Goal: Task Accomplishment & Management: Use online tool/utility

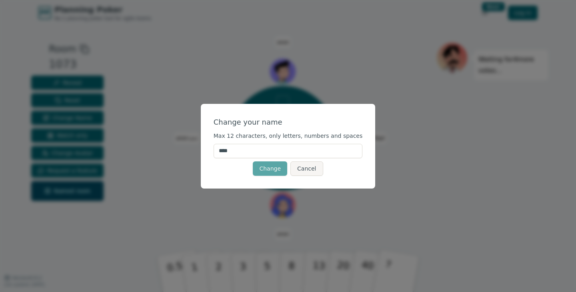
click at [270, 154] on input "****" at bounding box center [288, 151] width 149 height 14
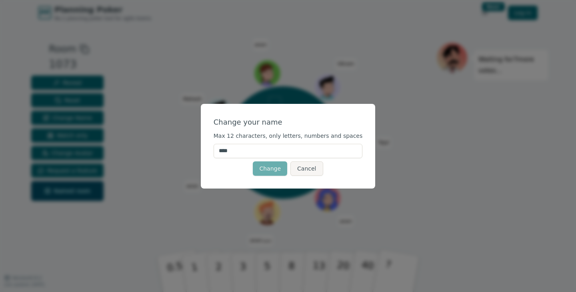
type input "****"
click at [269, 168] on button "Change" at bounding box center [270, 169] width 34 height 14
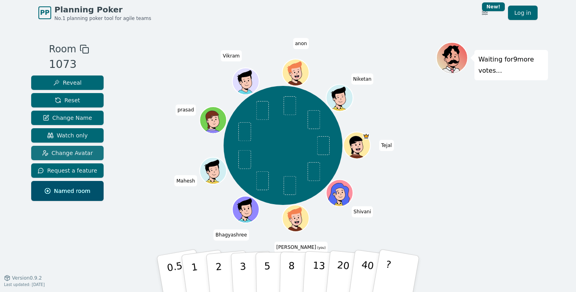
click at [82, 156] on span "Change Avatar" at bounding box center [67, 153] width 51 height 8
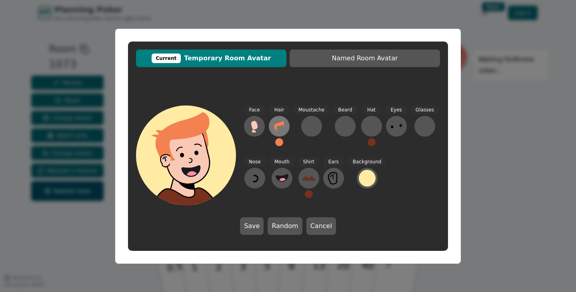
click at [278, 125] on icon at bounding box center [279, 126] width 10 height 10
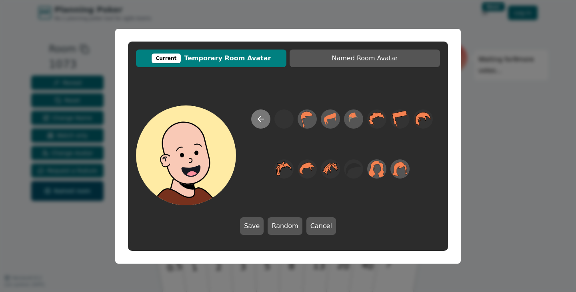
click at [267, 120] on button at bounding box center [260, 119] width 19 height 19
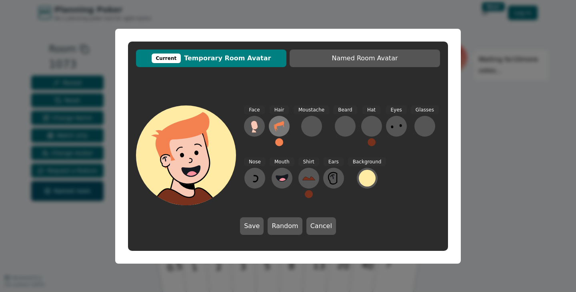
click at [280, 127] on icon at bounding box center [279, 126] width 13 height 13
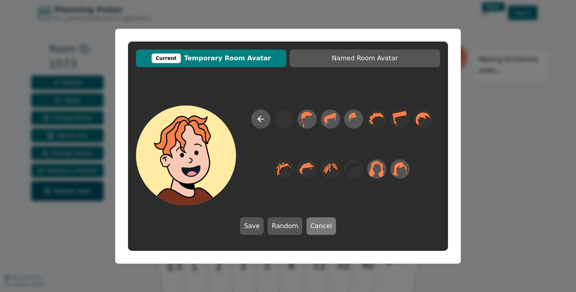
click at [319, 223] on button "Cancel" at bounding box center [321, 227] width 30 height 18
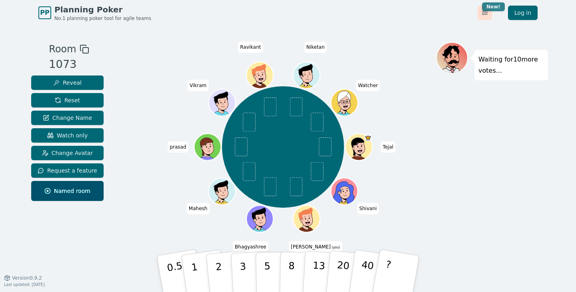
click at [491, 8] on html "PP Planning Poker No.1 planning poker tool for agile teams Toggle theme New! Lo…" at bounding box center [288, 146] width 576 height 292
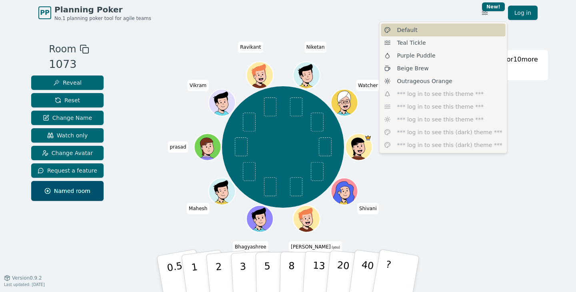
click at [425, 33] on div "Default" at bounding box center [443, 30] width 124 height 13
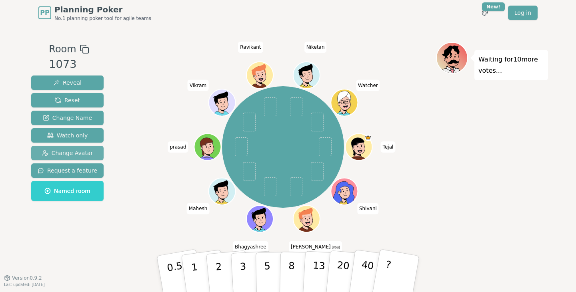
click at [73, 153] on span "Change Avatar" at bounding box center [67, 153] width 51 height 8
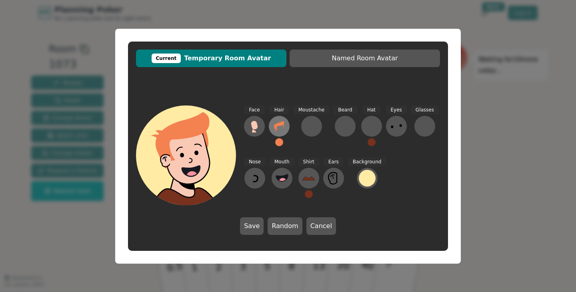
click at [277, 127] on icon at bounding box center [279, 126] width 13 height 13
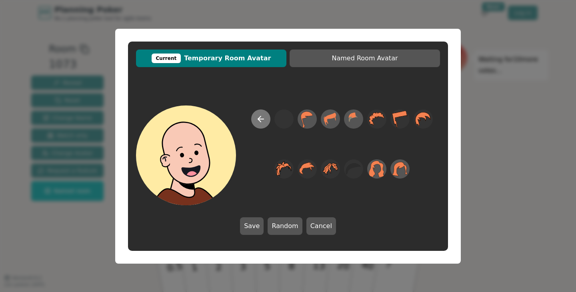
click at [259, 124] on button at bounding box center [260, 119] width 19 height 19
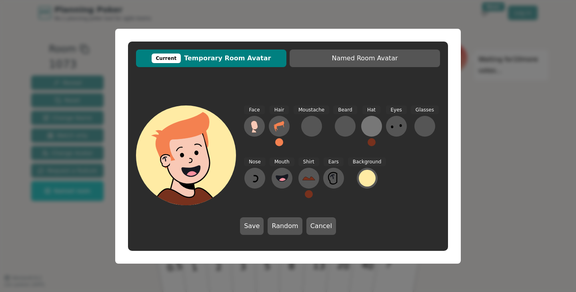
click at [367, 129] on div at bounding box center [371, 126] width 13 height 13
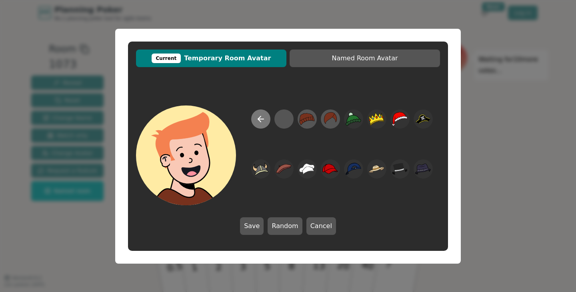
click at [263, 115] on icon at bounding box center [261, 119] width 10 height 10
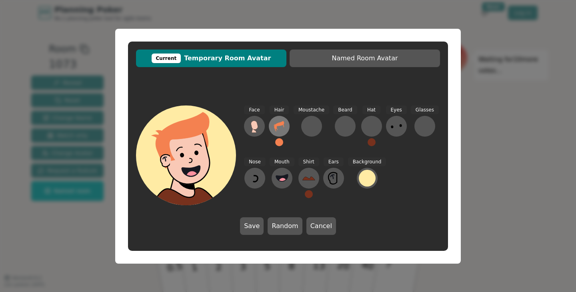
click at [276, 132] on icon at bounding box center [279, 126] width 13 height 13
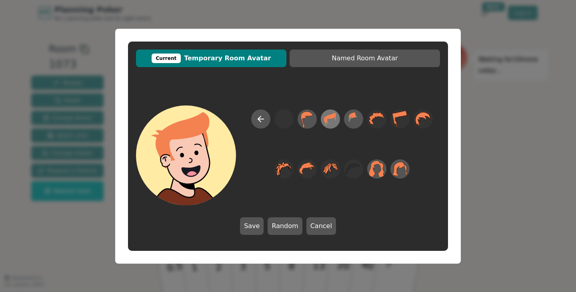
click at [328, 120] on icon at bounding box center [330, 119] width 16 height 18
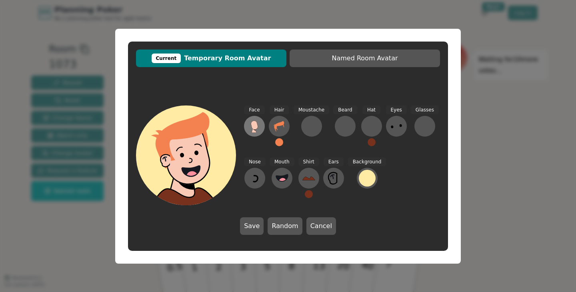
click at [259, 132] on icon at bounding box center [254, 126] width 13 height 13
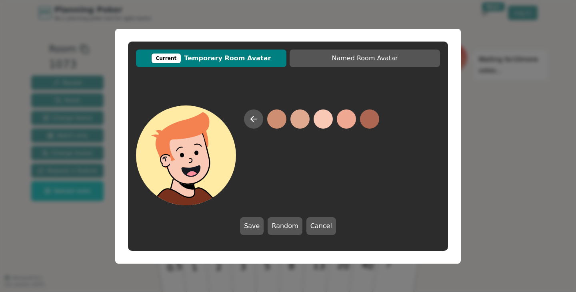
click at [323, 120] on button at bounding box center [322, 119] width 19 height 19
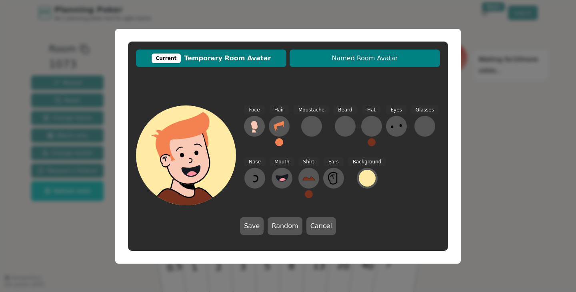
click at [354, 56] on span "Named Room Avatar" at bounding box center [364, 59] width 142 height 10
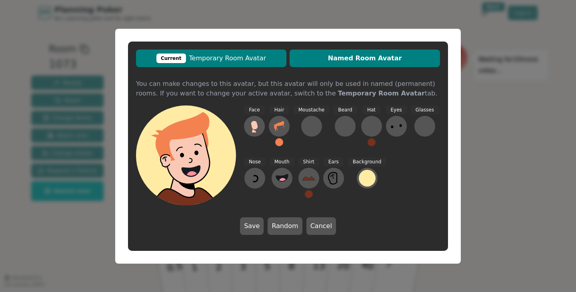
click at [247, 62] on span "Current Temporary Room Avatar" at bounding box center [211, 59] width 142 height 10
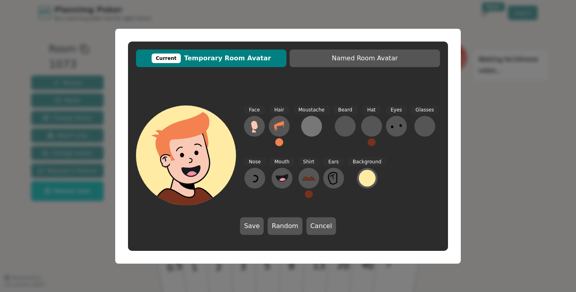
click at [309, 122] on div at bounding box center [311, 126] width 13 height 13
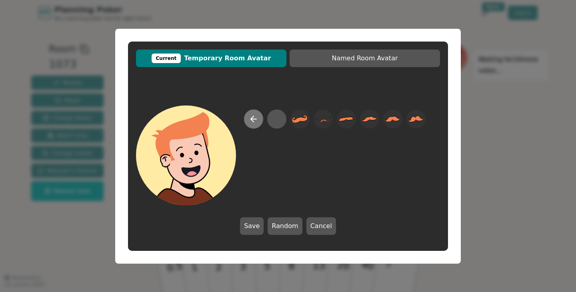
click at [255, 121] on icon at bounding box center [254, 119] width 10 height 10
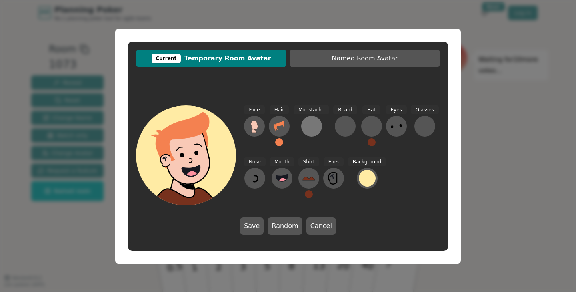
click at [314, 128] on div at bounding box center [311, 126] width 13 height 13
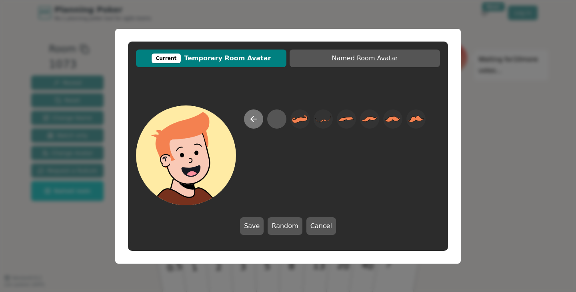
click at [261, 121] on button at bounding box center [253, 119] width 19 height 19
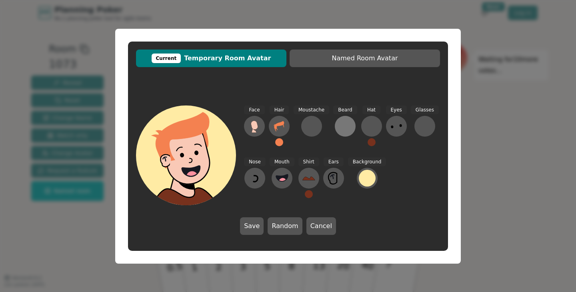
click at [344, 126] on div at bounding box center [345, 126] width 13 height 13
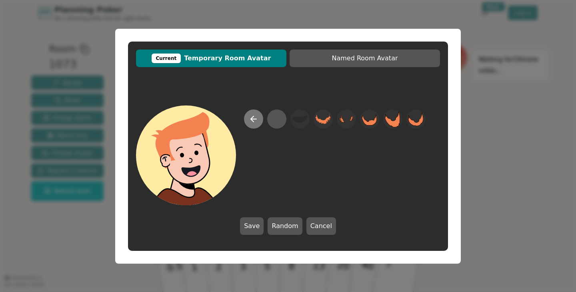
click at [246, 117] on button at bounding box center [253, 119] width 19 height 19
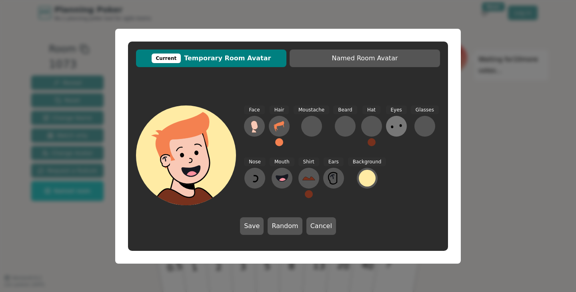
click at [392, 126] on icon at bounding box center [396, 126] width 13 height 13
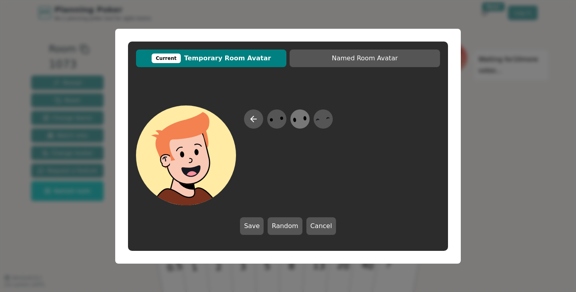
click at [303, 116] on icon at bounding box center [300, 119] width 16 height 18
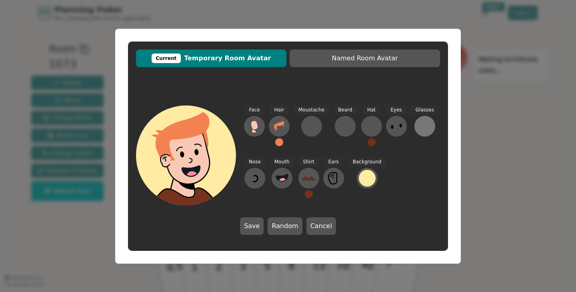
click at [421, 129] on div at bounding box center [424, 126] width 13 height 13
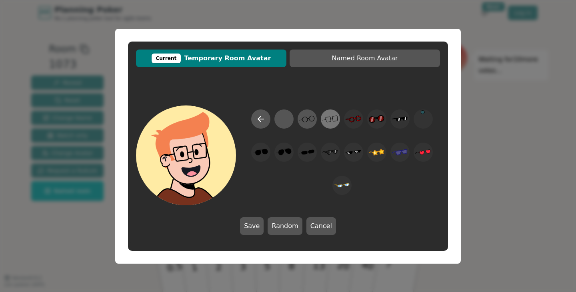
click at [331, 122] on icon at bounding box center [330, 119] width 16 height 18
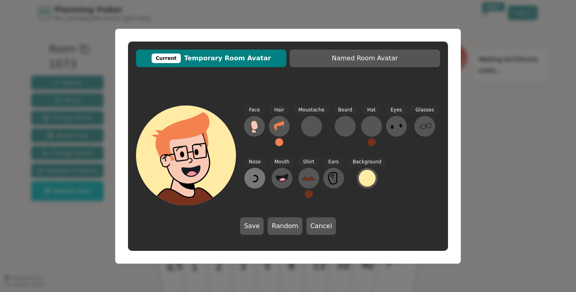
click at [260, 185] on button at bounding box center [254, 178] width 21 height 21
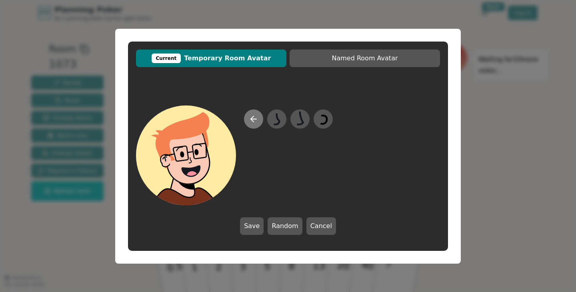
click at [258, 122] on button at bounding box center [253, 119] width 19 height 19
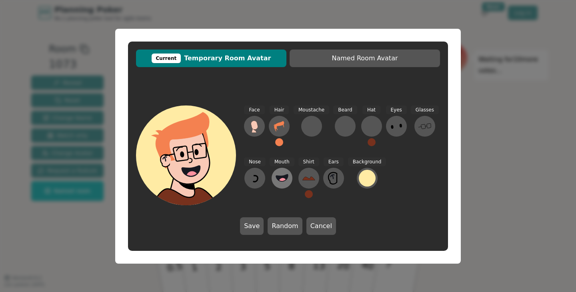
click at [282, 176] on icon at bounding box center [281, 178] width 13 height 13
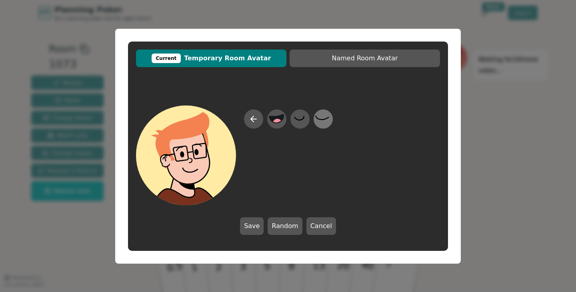
click at [318, 116] on icon at bounding box center [323, 119] width 16 height 18
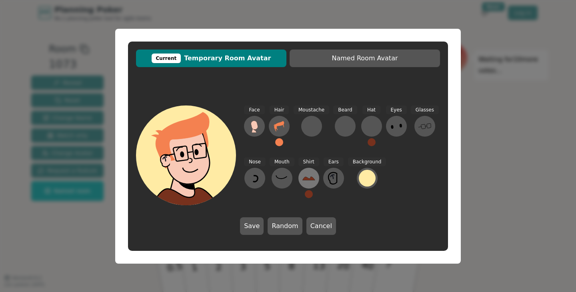
click at [303, 178] on icon at bounding box center [308, 179] width 12 height 4
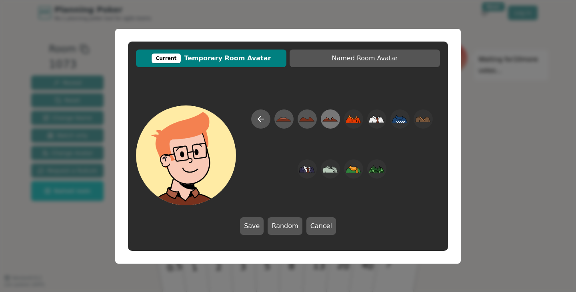
click at [331, 120] on icon at bounding box center [330, 119] width 15 height 3
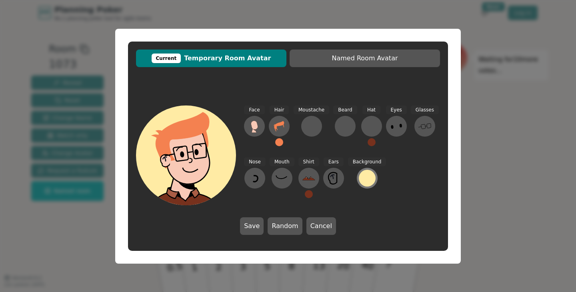
click at [363, 180] on div at bounding box center [367, 178] width 17 height 17
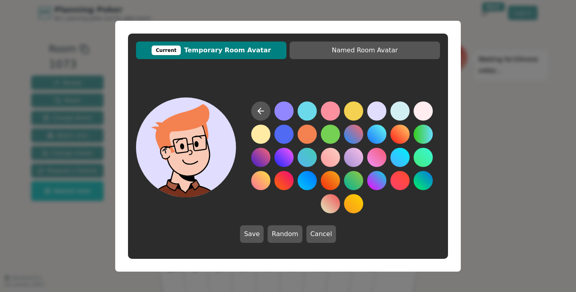
click at [371, 114] on button at bounding box center [376, 111] width 19 height 19
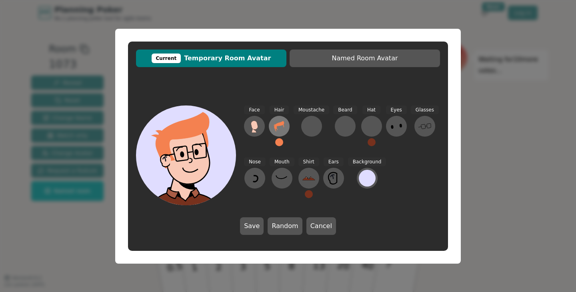
click at [283, 131] on icon at bounding box center [279, 126] width 13 height 13
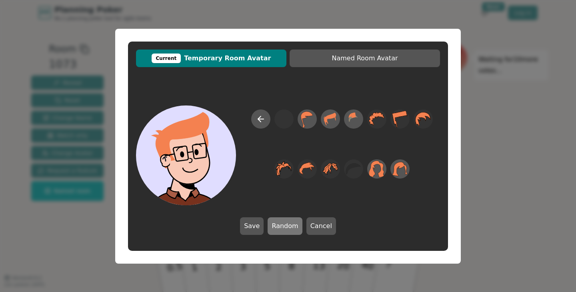
click at [277, 228] on button "Random" at bounding box center [284, 227] width 34 height 18
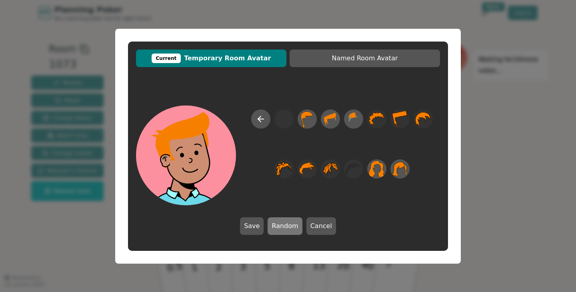
click at [277, 228] on button "Random" at bounding box center [284, 227] width 34 height 18
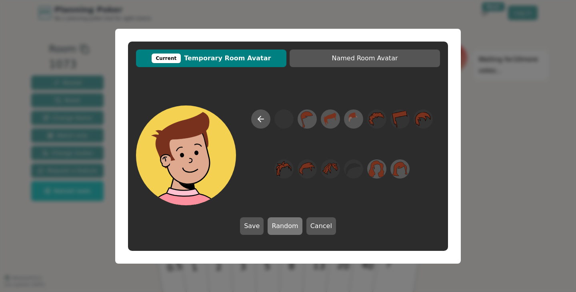
click at [277, 228] on button "Random" at bounding box center [284, 227] width 34 height 18
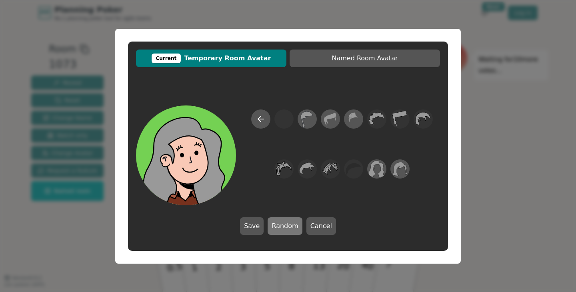
click at [277, 228] on button "Random" at bounding box center [284, 227] width 34 height 18
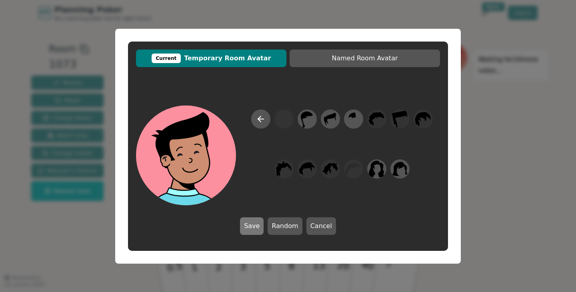
click at [257, 228] on button "Save" at bounding box center [252, 227] width 24 height 18
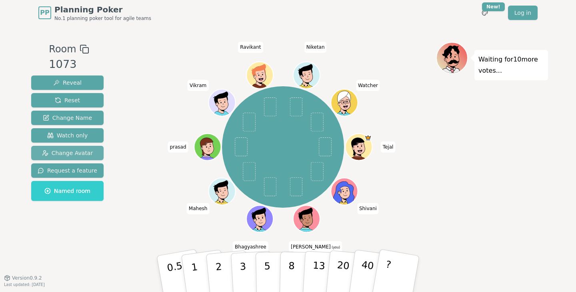
click at [66, 153] on span "Change Avatar" at bounding box center [67, 153] width 51 height 8
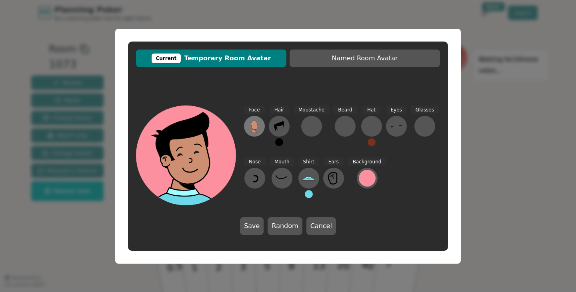
click at [258, 128] on icon at bounding box center [254, 126] width 13 height 13
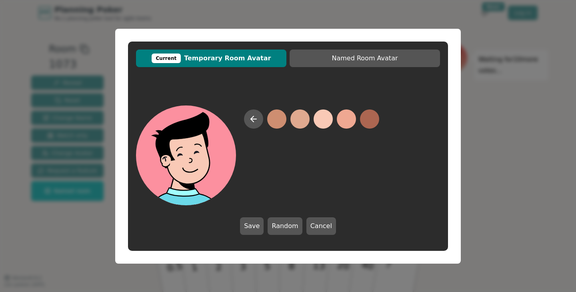
click at [321, 120] on button at bounding box center [322, 119] width 19 height 19
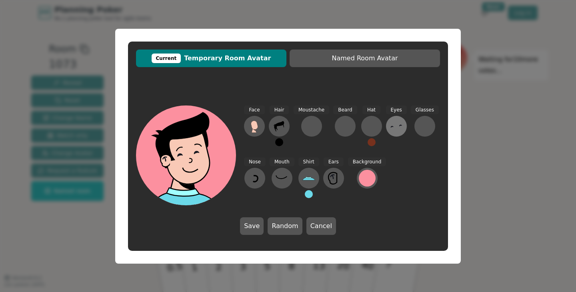
click at [390, 122] on icon at bounding box center [396, 126] width 13 height 13
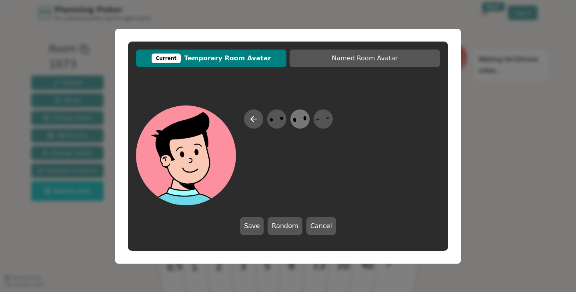
click at [302, 120] on icon at bounding box center [300, 119] width 16 height 18
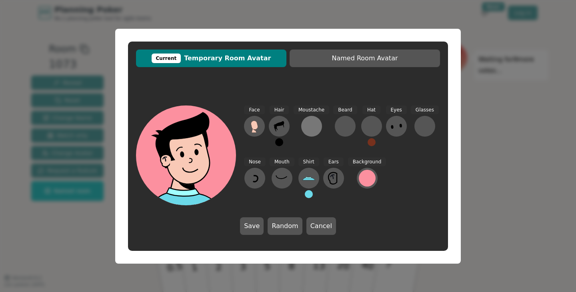
click at [314, 122] on div at bounding box center [311, 126] width 13 height 13
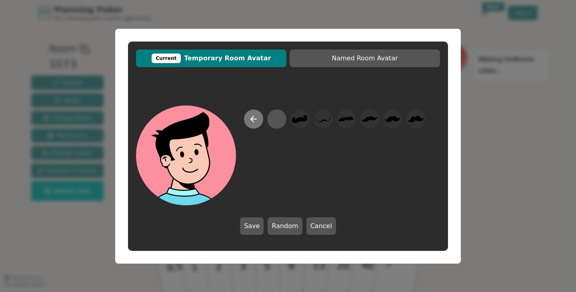
click at [251, 120] on icon at bounding box center [252, 119] width 3 height 6
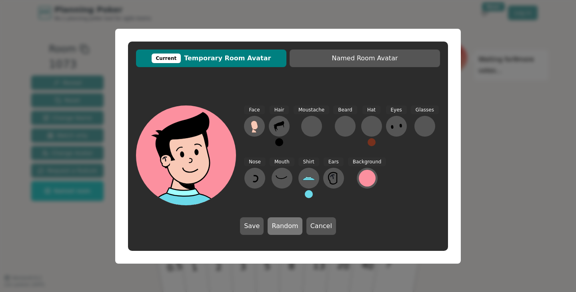
click at [277, 226] on button "Random" at bounding box center [284, 227] width 34 height 18
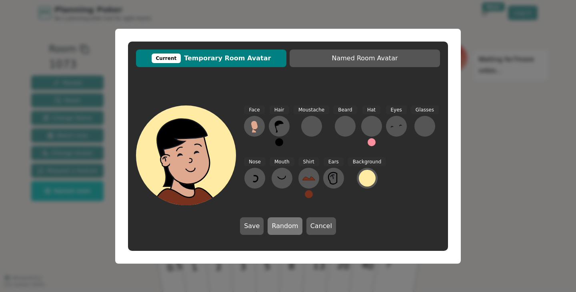
click at [283, 224] on button "Random" at bounding box center [284, 227] width 34 height 18
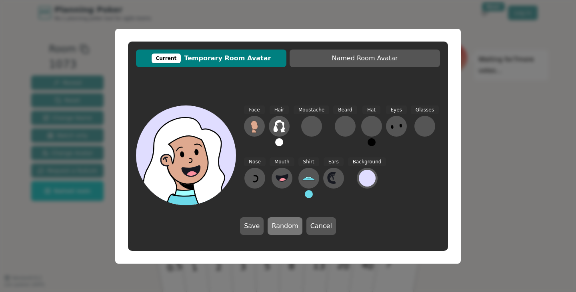
click at [283, 224] on button "Random" at bounding box center [284, 227] width 34 height 18
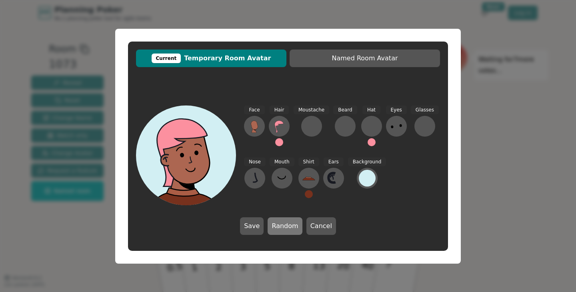
click at [283, 224] on button "Random" at bounding box center [284, 227] width 34 height 18
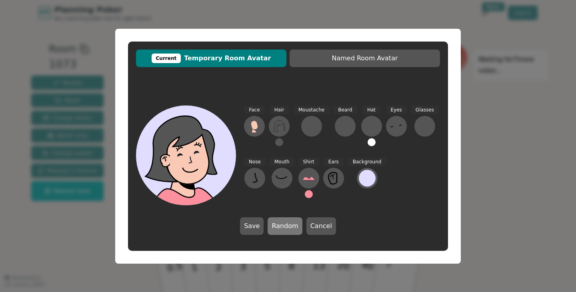
click at [283, 224] on button "Random" at bounding box center [284, 227] width 34 height 18
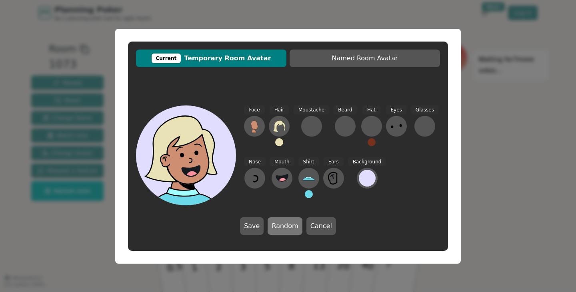
click at [283, 224] on button "Random" at bounding box center [284, 227] width 34 height 18
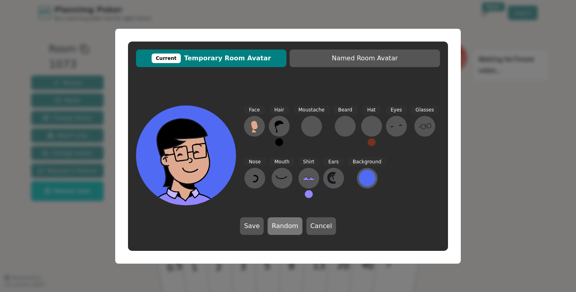
click at [283, 224] on button "Random" at bounding box center [284, 227] width 34 height 18
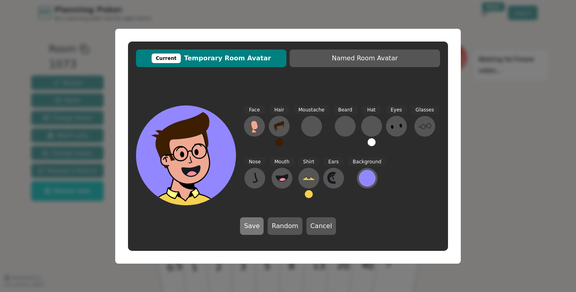
click at [262, 228] on button "Save" at bounding box center [252, 227] width 24 height 18
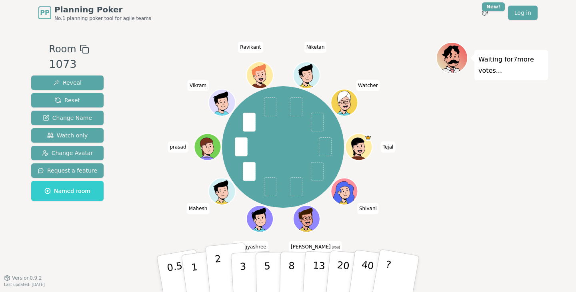
click at [216, 278] on button "2" at bounding box center [228, 275] width 46 height 64
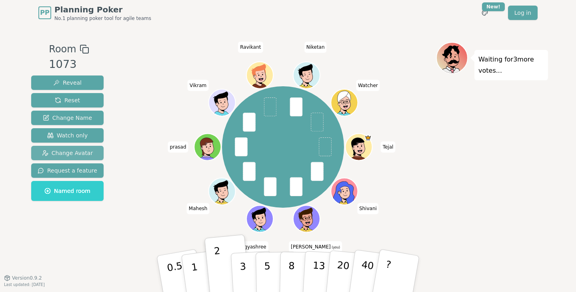
click at [71, 155] on span "Change Avatar" at bounding box center [67, 153] width 51 height 8
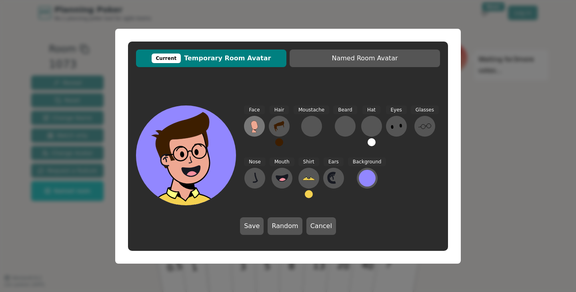
click at [261, 131] on button at bounding box center [254, 126] width 21 height 21
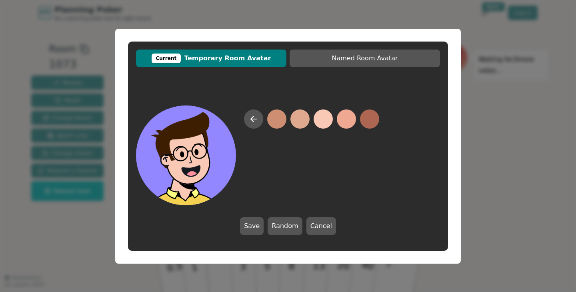
click at [321, 122] on button at bounding box center [322, 119] width 19 height 19
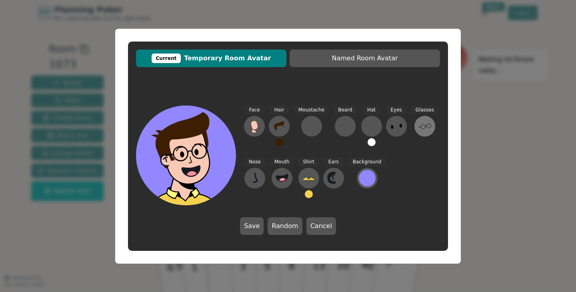
click at [418, 130] on icon at bounding box center [424, 126] width 13 height 13
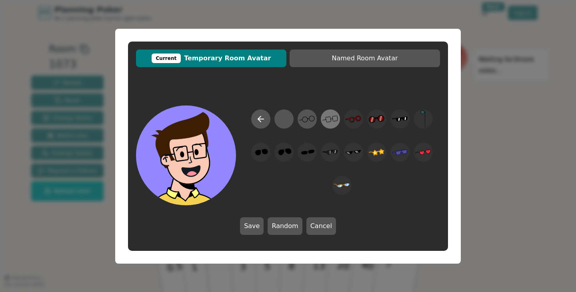
click at [334, 126] on icon at bounding box center [330, 119] width 16 height 18
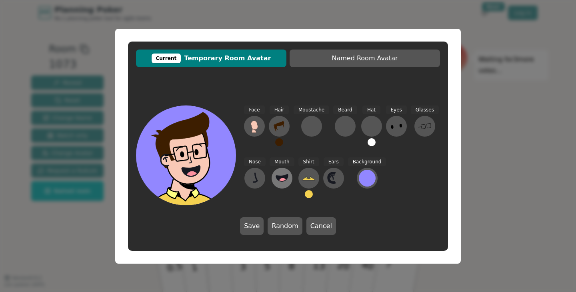
click at [279, 174] on icon at bounding box center [281, 178] width 13 height 13
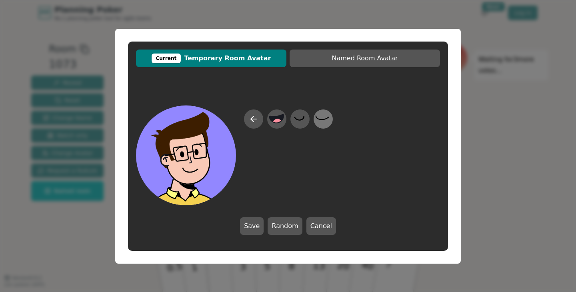
click at [325, 120] on icon at bounding box center [323, 119] width 16 height 18
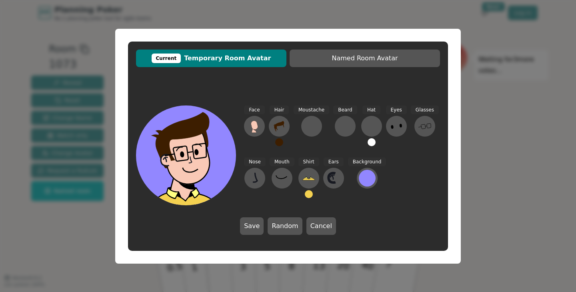
click at [317, 184] on div "Shirt" at bounding box center [308, 182] width 21 height 48
click at [309, 180] on icon at bounding box center [308, 179] width 12 height 2
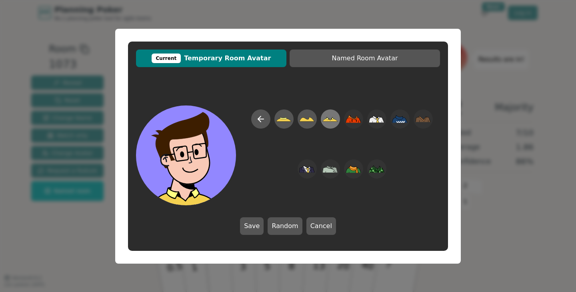
click at [331, 119] on icon at bounding box center [330, 119] width 16 height 18
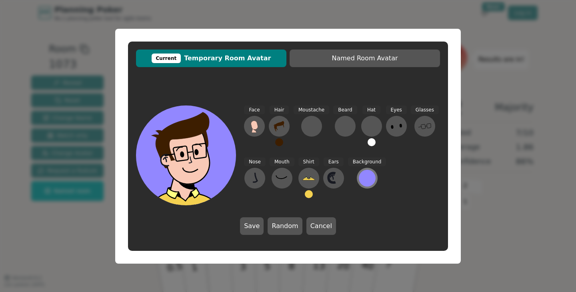
click at [357, 178] on button at bounding box center [367, 178] width 21 height 21
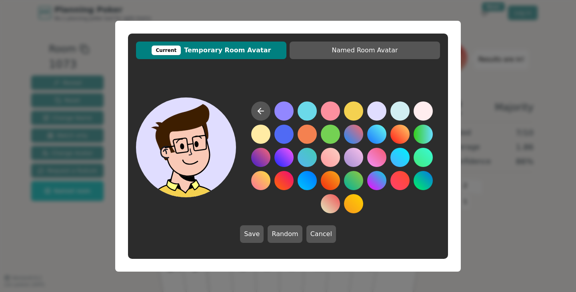
click at [377, 113] on button at bounding box center [376, 111] width 19 height 19
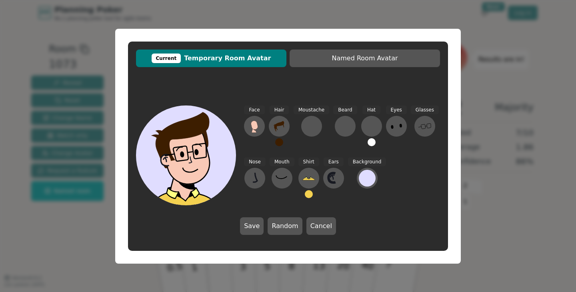
click at [377, 113] on div "Face Hair Moustache [PERSON_NAME] Hat Eyes Glasses Nose Mouth Shirt Ears Backgr…" at bounding box center [342, 156] width 196 height 100
click at [253, 234] on button "Save" at bounding box center [252, 227] width 24 height 18
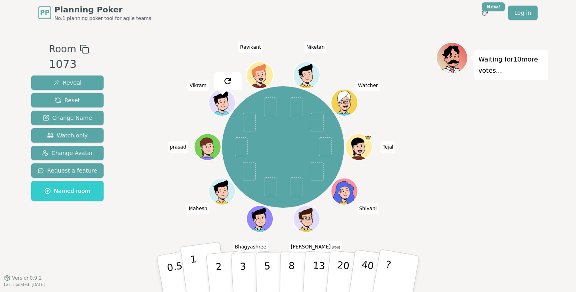
click at [196, 281] on p "1" at bounding box center [196, 275] width 12 height 44
click at [200, 279] on button "1" at bounding box center [204, 274] width 48 height 65
click at [216, 265] on p "2" at bounding box center [219, 275] width 10 height 44
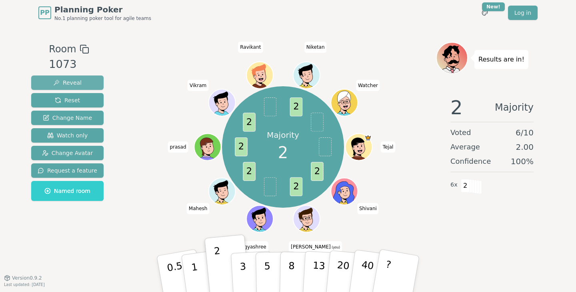
click at [76, 87] on button "Reveal" at bounding box center [67, 83] width 72 height 14
click at [189, 270] on button "1" at bounding box center [204, 274] width 48 height 65
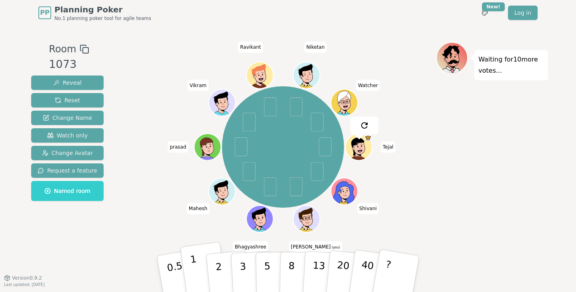
click at [197, 270] on button "1" at bounding box center [204, 274] width 48 height 65
click at [224, 274] on button "2" at bounding box center [228, 275] width 46 height 64
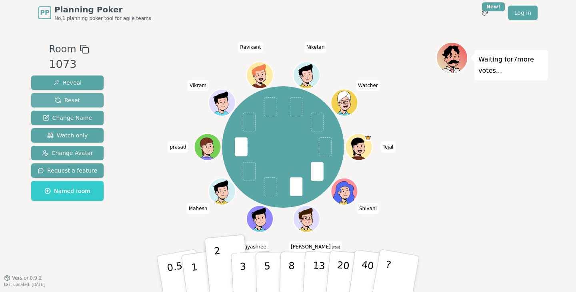
click at [66, 100] on span "Reset" at bounding box center [67, 100] width 25 height 8
